Goal: Information Seeking & Learning: Learn about a topic

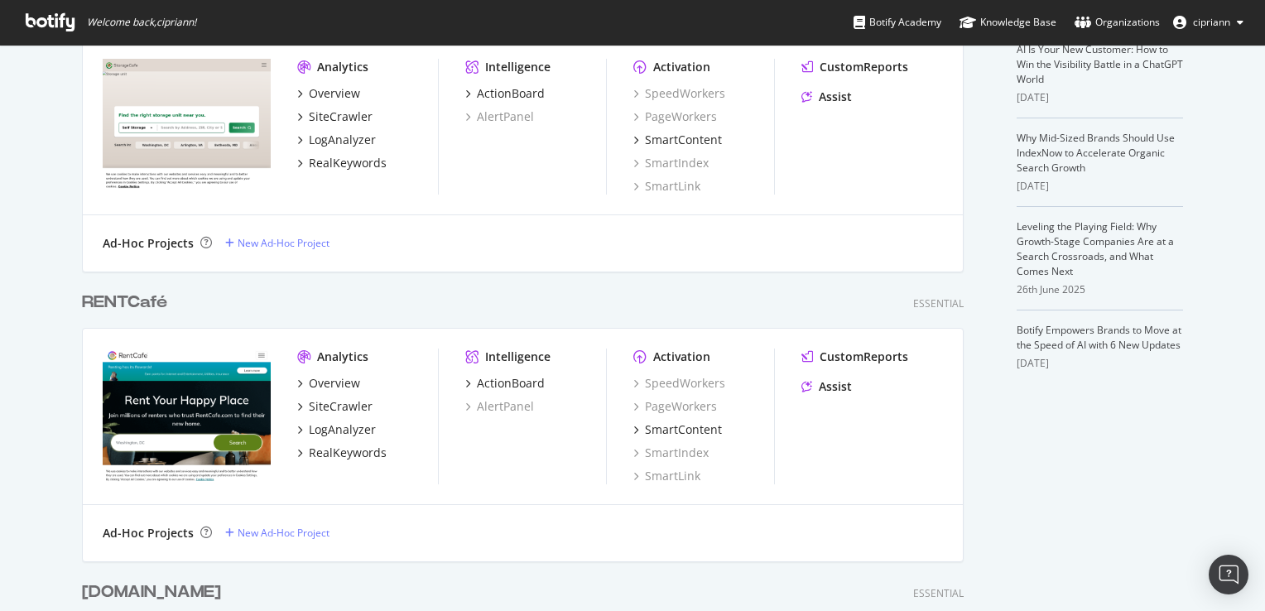
scroll to position [414, 0]
click at [339, 408] on div "SiteCrawler" at bounding box center [341, 405] width 64 height 17
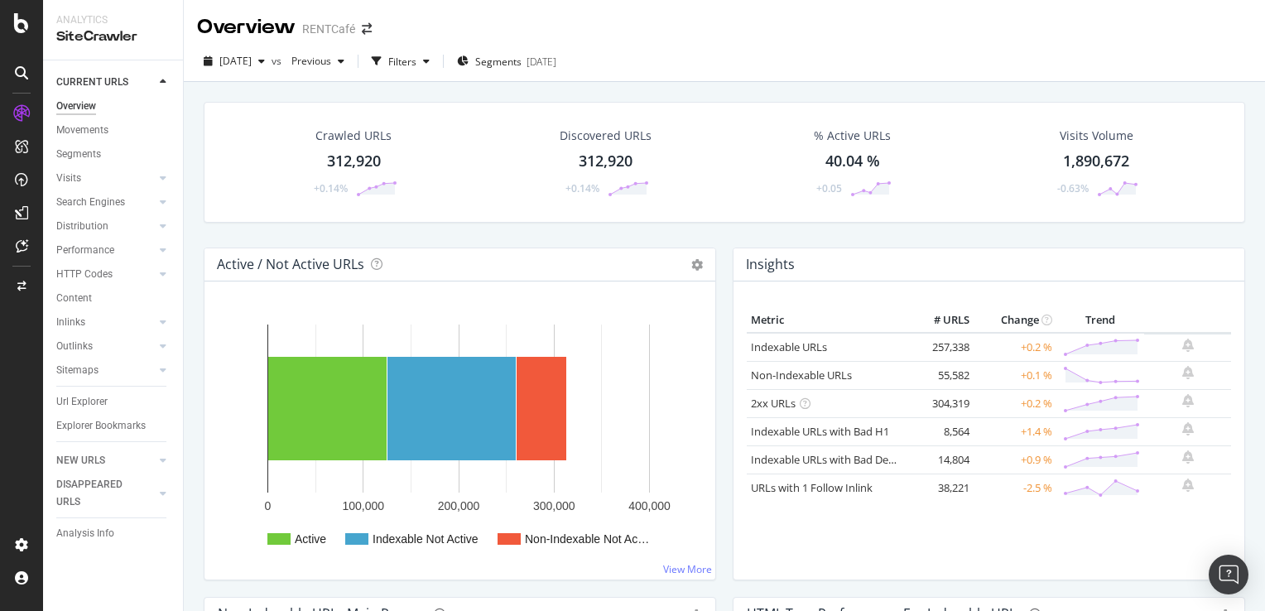
drag, startPoint x: 92, startPoint y: 398, endPoint x: 1117, endPoint y: 159, distance: 1052.6
click at [92, 398] on div "Url Explorer" at bounding box center [81, 401] width 51 height 17
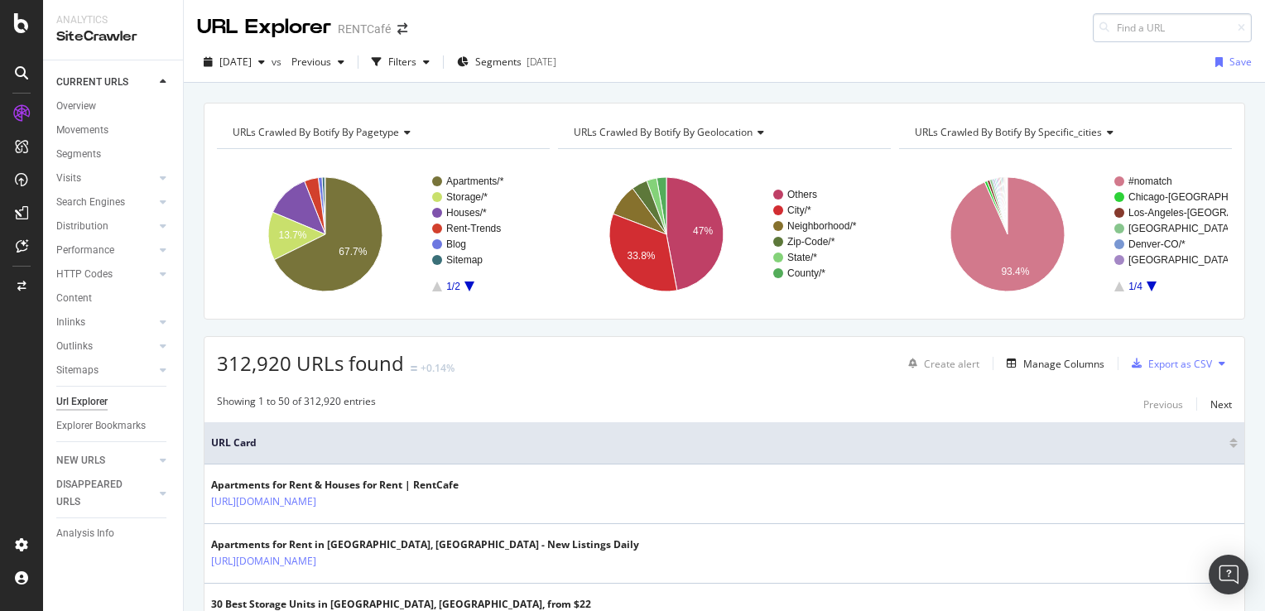
click at [1134, 27] on input at bounding box center [1172, 27] width 159 height 29
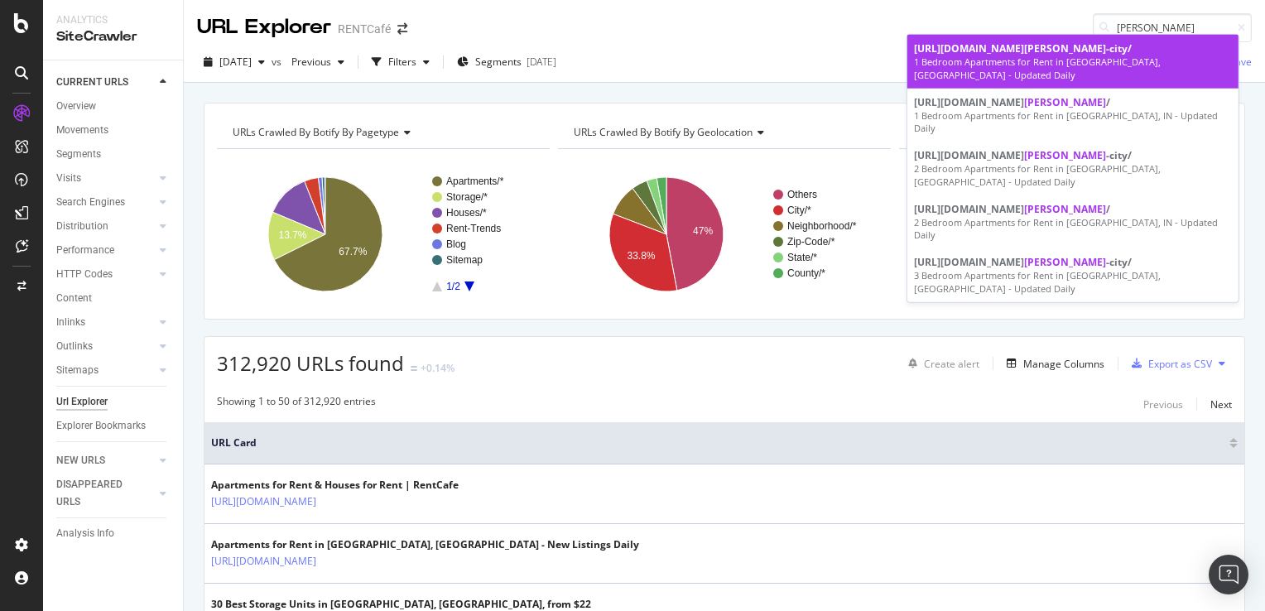
type input "[PERSON_NAME]"
click at [1080, 55] on div "[URL][DOMAIN_NAME] culver -city/" at bounding box center [1073, 48] width 318 height 14
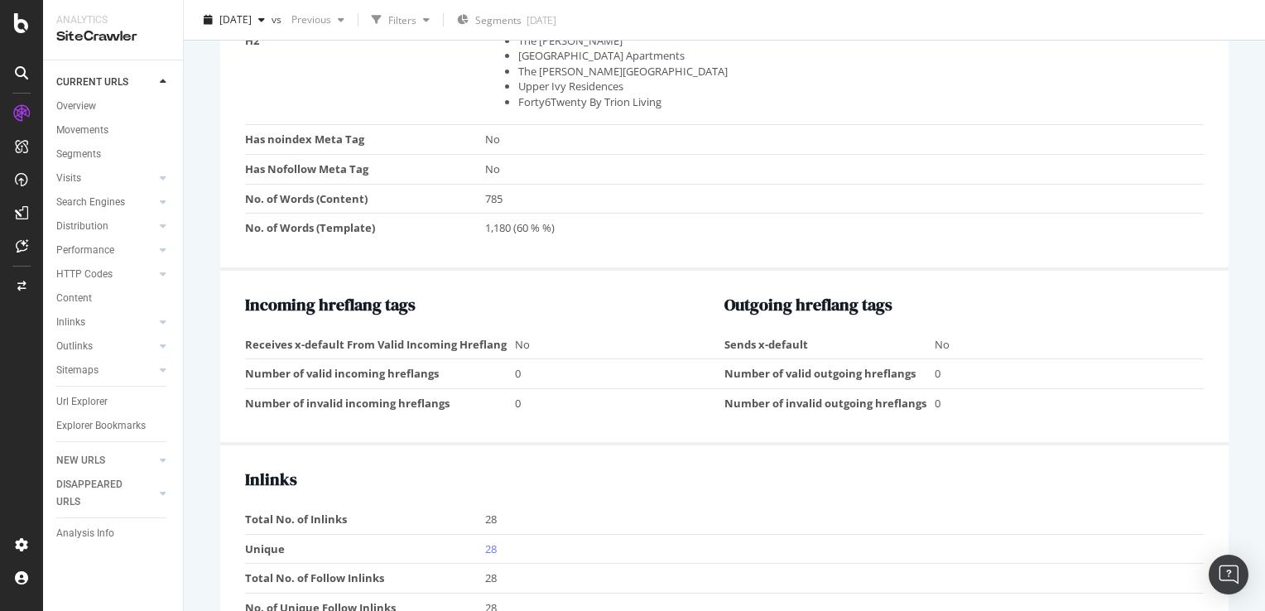
scroll to position [1235, 0]
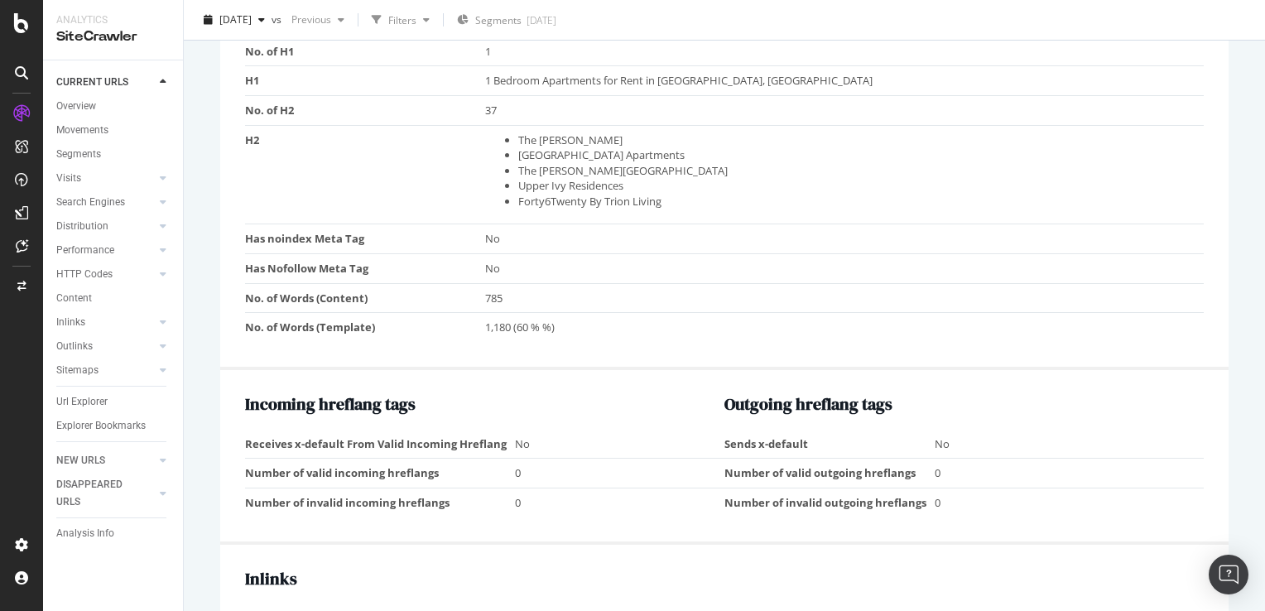
drag, startPoint x: 89, startPoint y: 401, endPoint x: 482, endPoint y: 369, distance: 393.7
click at [89, 401] on div "Url Explorer" at bounding box center [81, 401] width 51 height 17
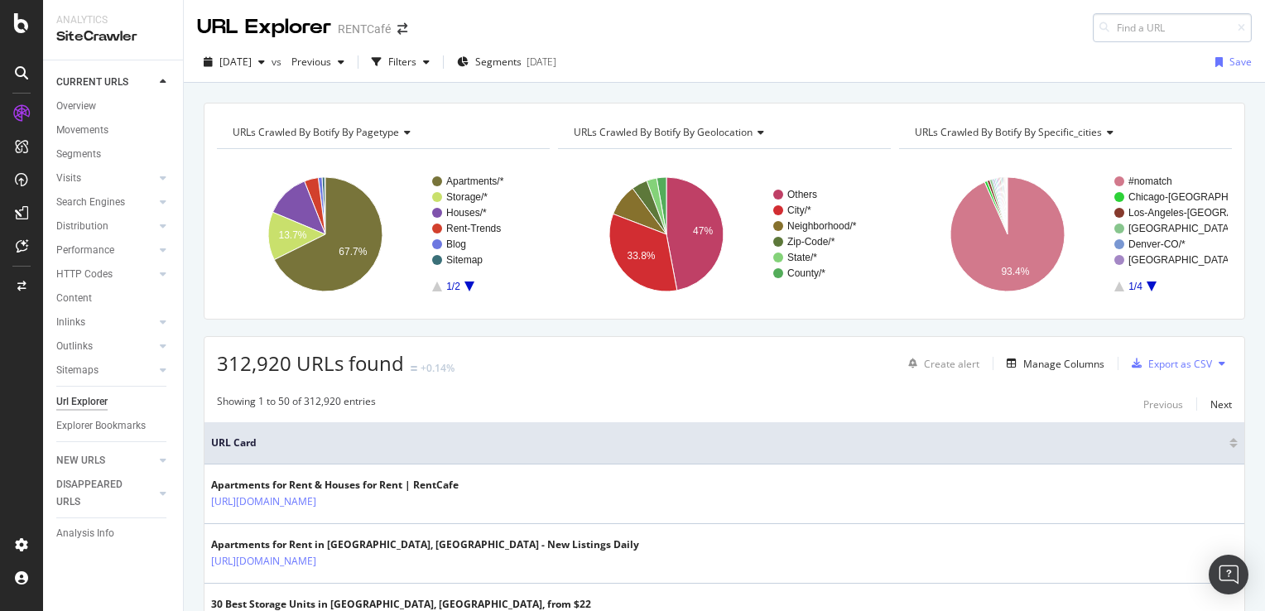
click at [1133, 30] on input at bounding box center [1172, 27] width 159 height 29
click at [1129, 31] on input "[PERSON_NAME] cit" at bounding box center [1172, 27] width 159 height 29
click at [1173, 20] on input "[PERSON_NAME]-cit" at bounding box center [1172, 27] width 159 height 29
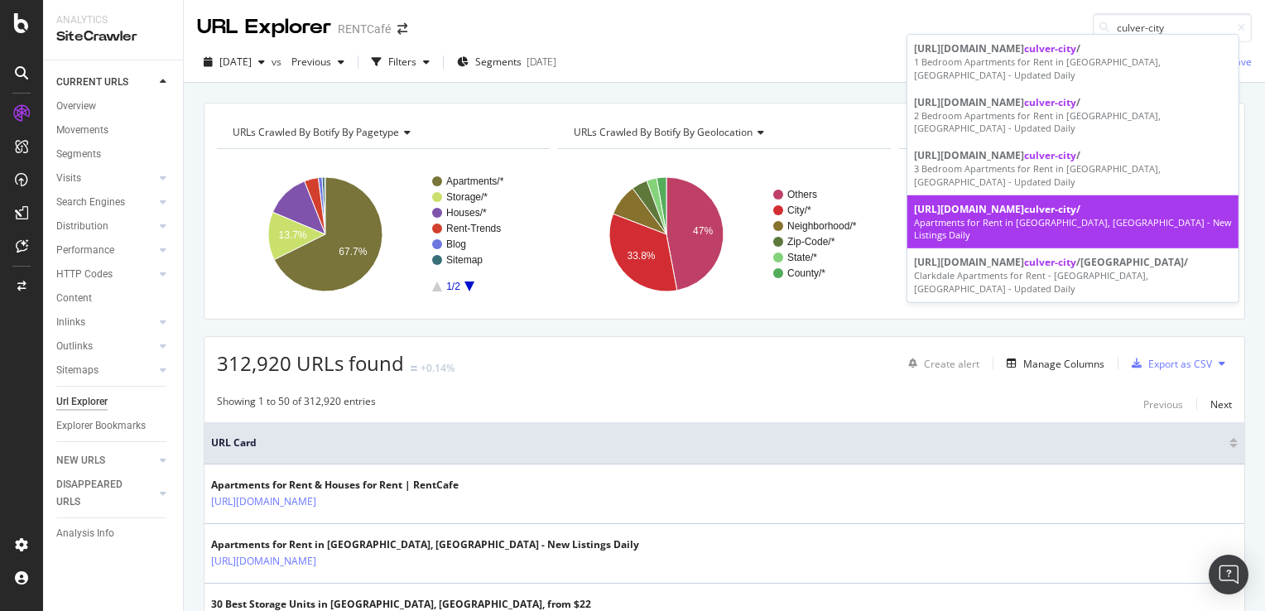
type input "culver-city"
click at [1100, 234] on div "Apartments for Rent in [GEOGRAPHIC_DATA], [GEOGRAPHIC_DATA] - New Listings Daily" at bounding box center [1073, 229] width 318 height 26
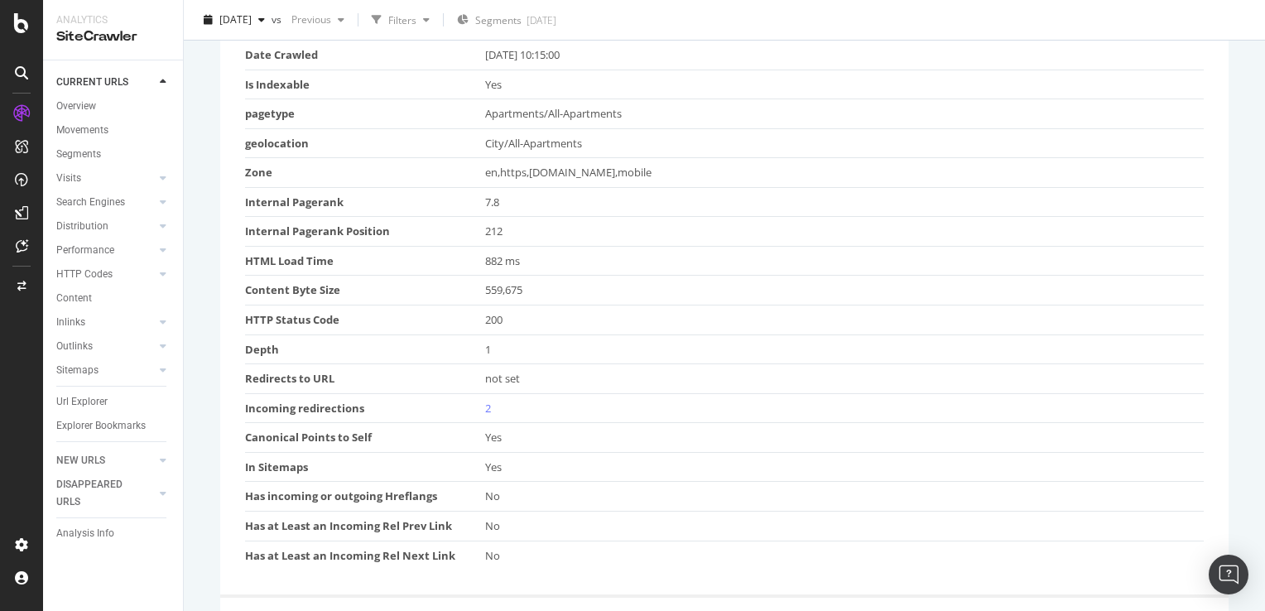
scroll to position [36, 0]
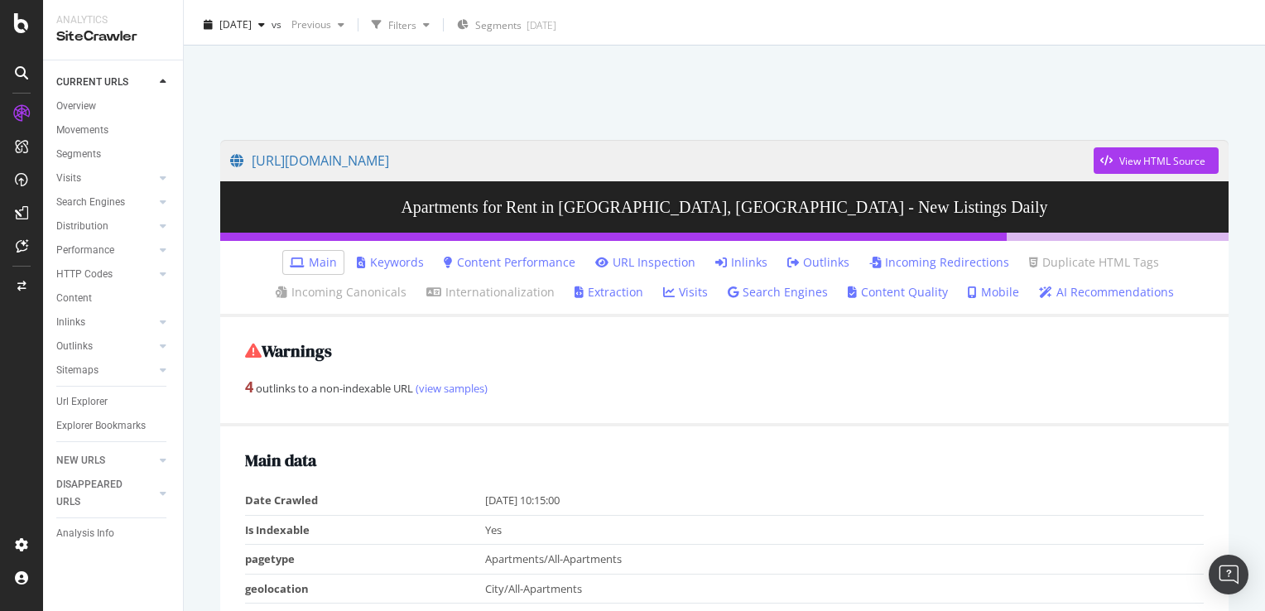
click at [623, 291] on link "Extraction" at bounding box center [609, 292] width 69 height 17
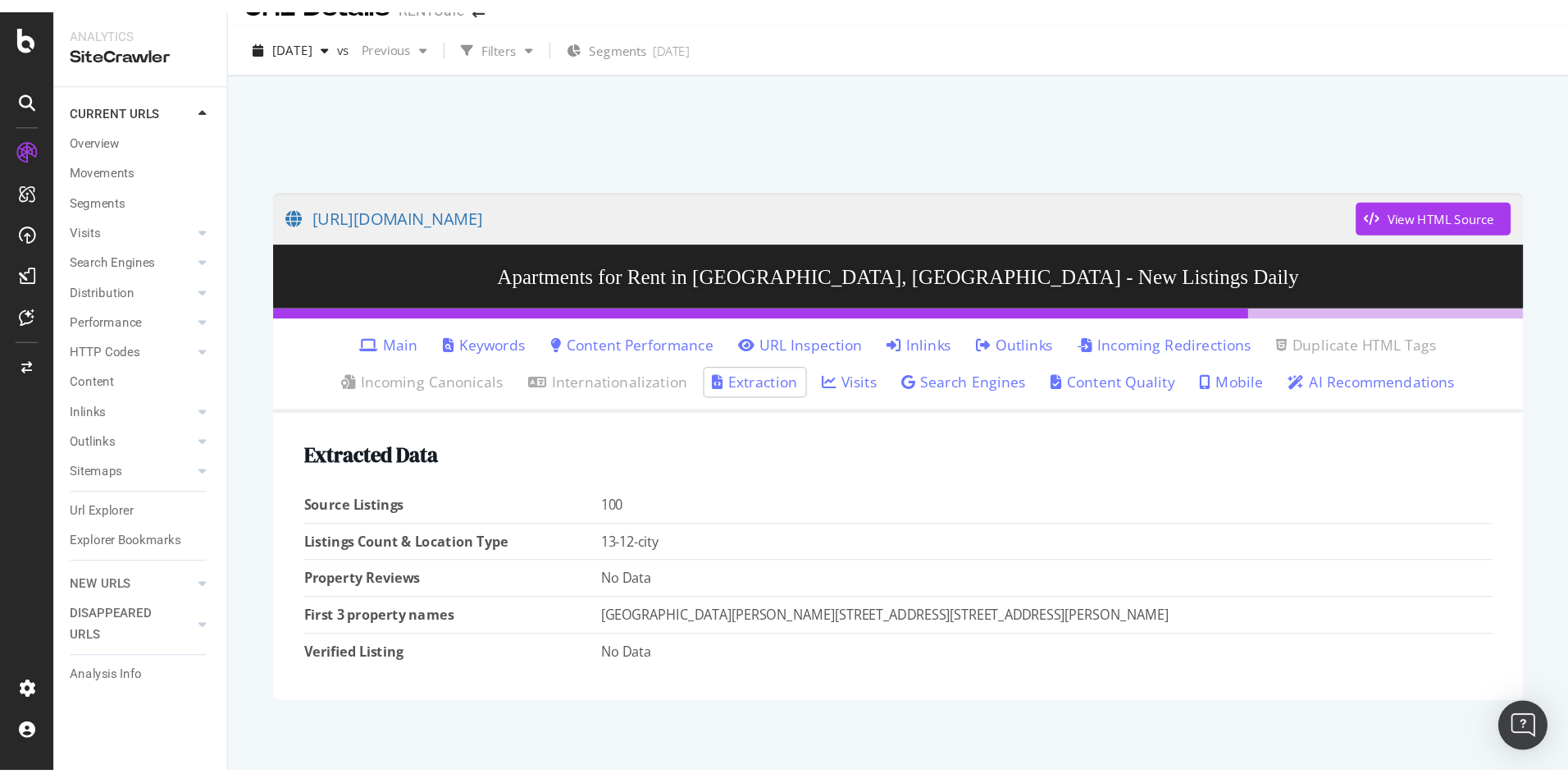
scroll to position [46, 0]
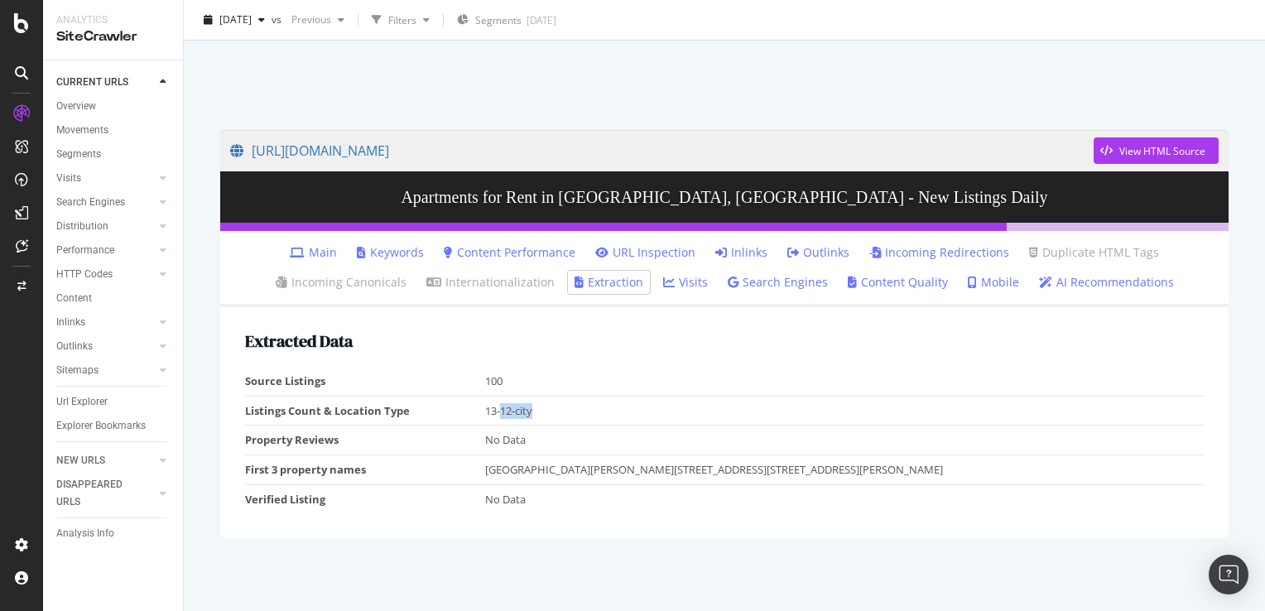
drag, startPoint x: 532, startPoint y: 412, endPoint x: 496, endPoint y: 419, distance: 37.0
click at [496, 419] on td "13-12-city" at bounding box center [845, 411] width 720 height 30
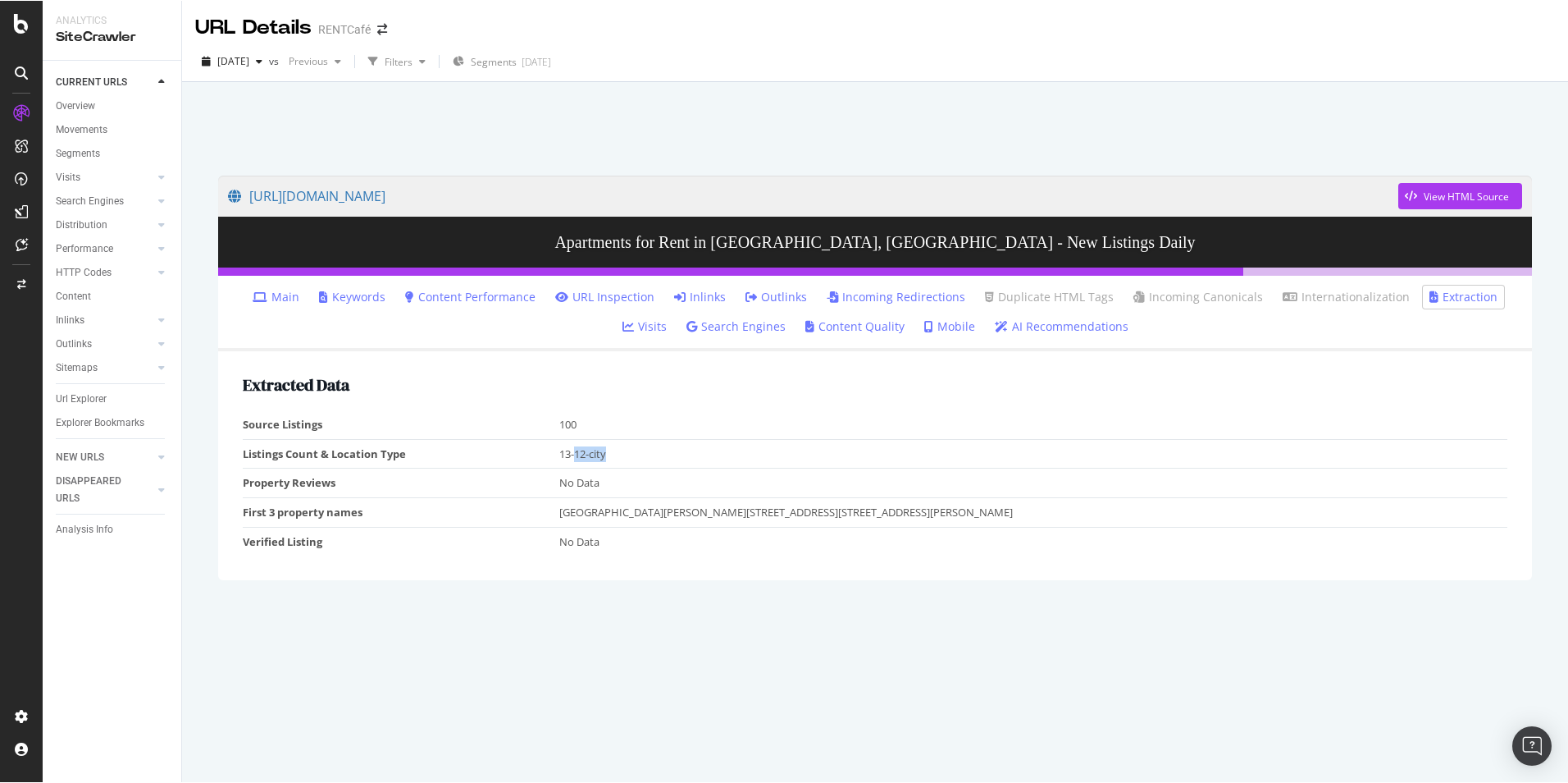
scroll to position [0, 0]
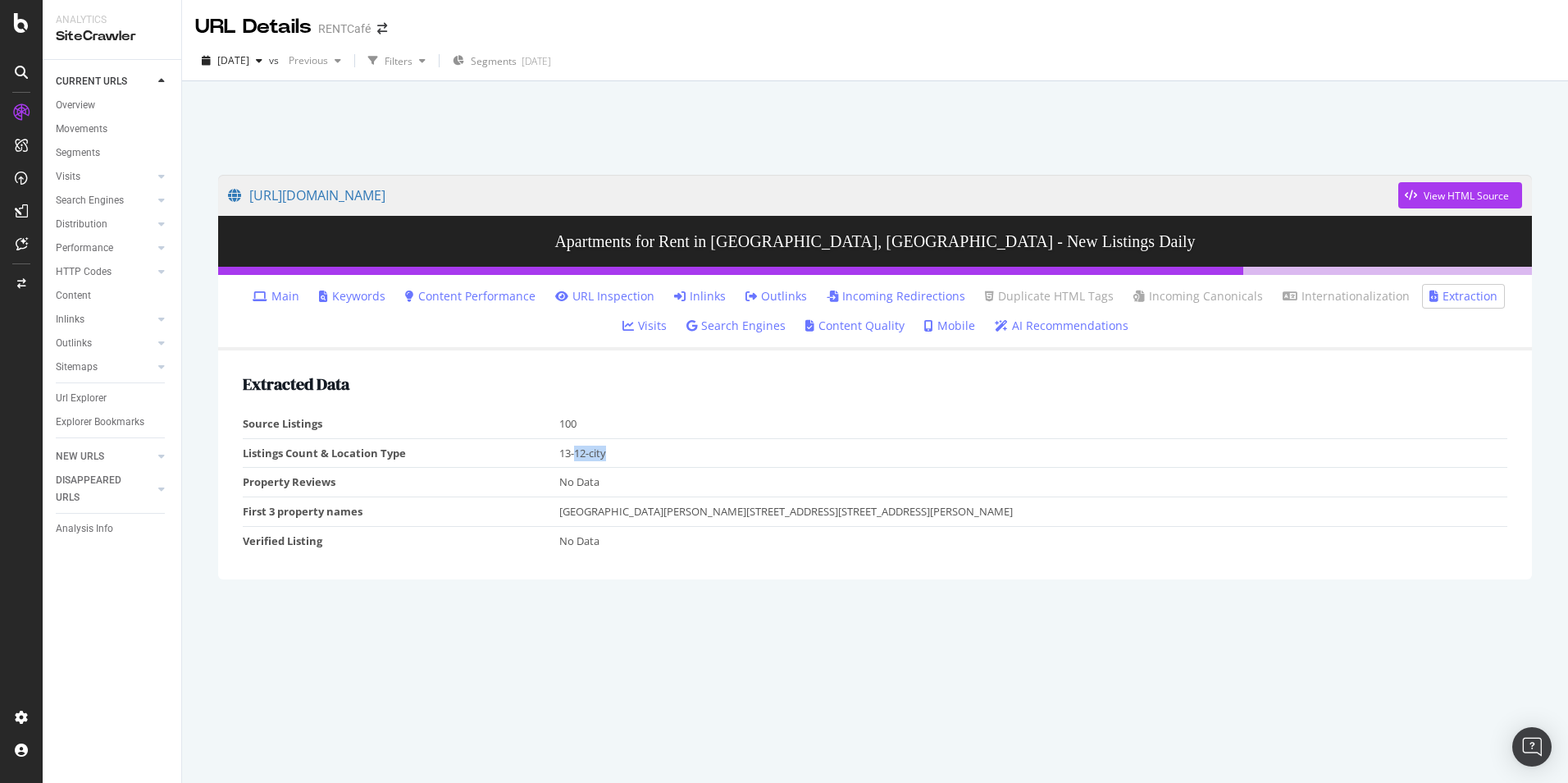
drag, startPoint x: 660, startPoint y: 451, endPoint x: 645, endPoint y: 457, distance: 16.2
click at [660, 451] on td "13-12-city" at bounding box center [1034, 453] width 949 height 30
drag, startPoint x: 580, startPoint y: 456, endPoint x: 549, endPoint y: 456, distance: 31.0
click at [549, 456] on tr "Listings Count & Location Type 13-12-city" at bounding box center [875, 453] width 1265 height 30
